Goal: Navigation & Orientation: Understand site structure

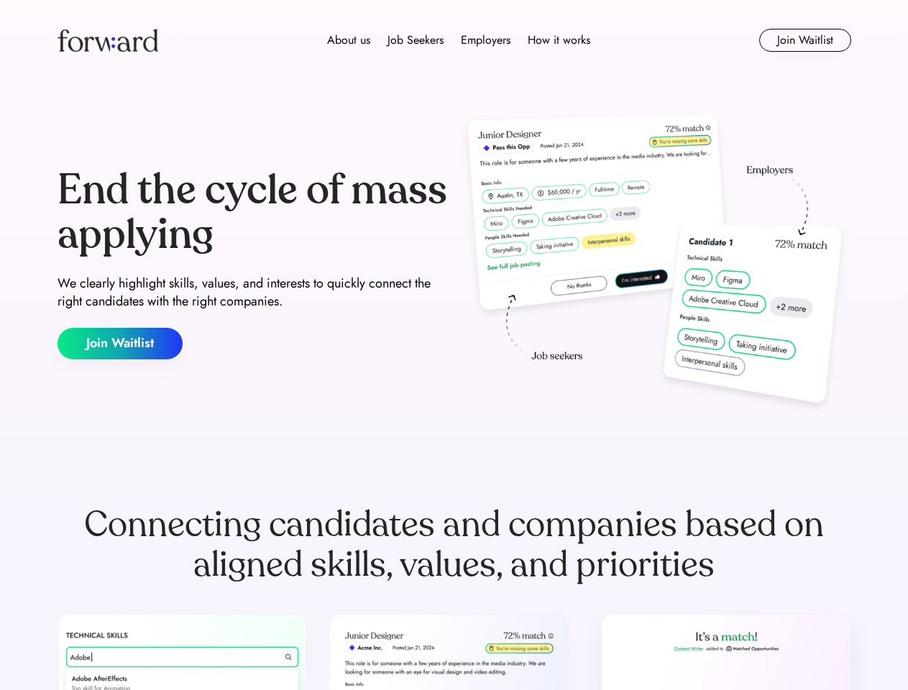
click at [453, 345] on div "End the cycle of mass applying We clearly highlight skills, values, and interes…" at bounding box center [453, 263] width 793 height 309
click at [454, 40] on div "About us Job Seekers Employers How it works" at bounding box center [458, 40] width 566 height 17
click at [108, 40] on img at bounding box center [107, 40] width 101 height 23
click at [458, 40] on div "About us Job Seekers Employers How it works" at bounding box center [458, 40] width 566 height 17
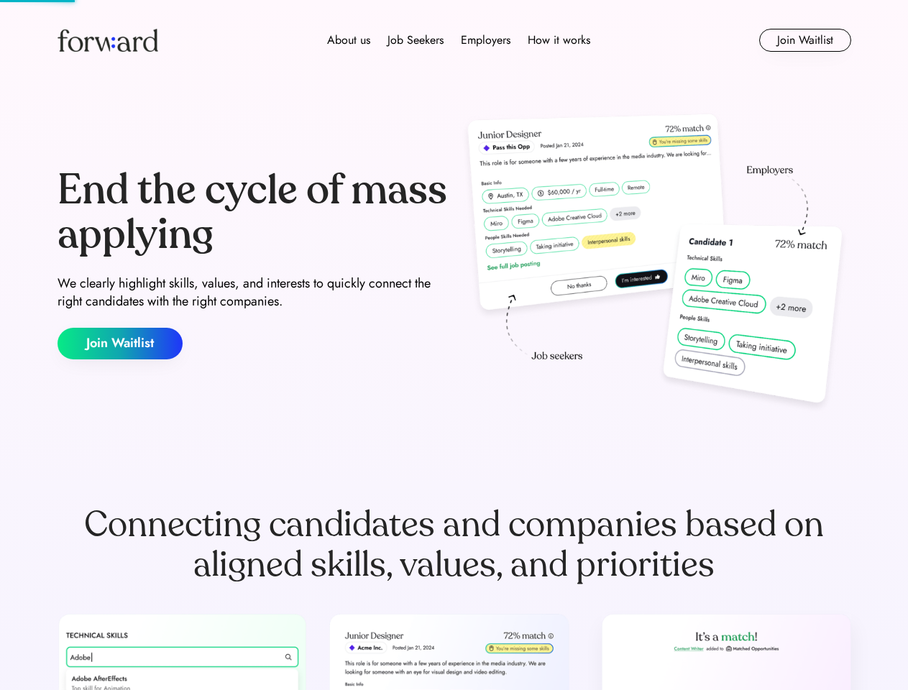
click at [348, 40] on div "About us" at bounding box center [348, 40] width 43 height 17
click at [415, 40] on div "Job Seekers" at bounding box center [415, 40] width 56 height 17
click at [485, 40] on div "Employers" at bounding box center [486, 40] width 50 height 17
click at [558, 40] on div "How it works" at bounding box center [558, 40] width 63 height 17
click at [804, 40] on button "Join Waitlist" at bounding box center [805, 40] width 92 height 23
